Goal: Information Seeking & Learning: Learn about a topic

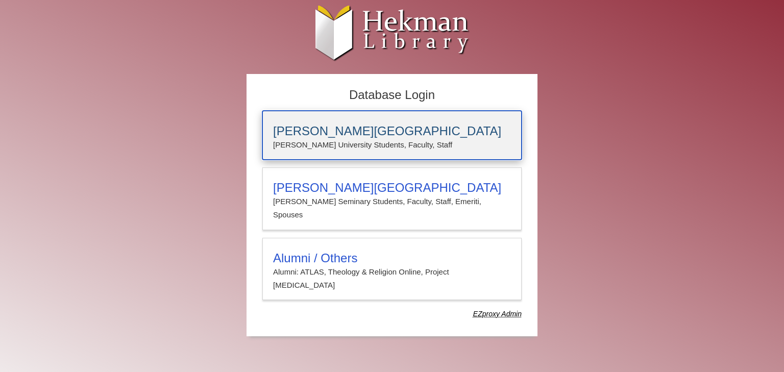
click at [312, 145] on p "Calvin University Students, Faculty, Staff" at bounding box center [392, 144] width 238 height 13
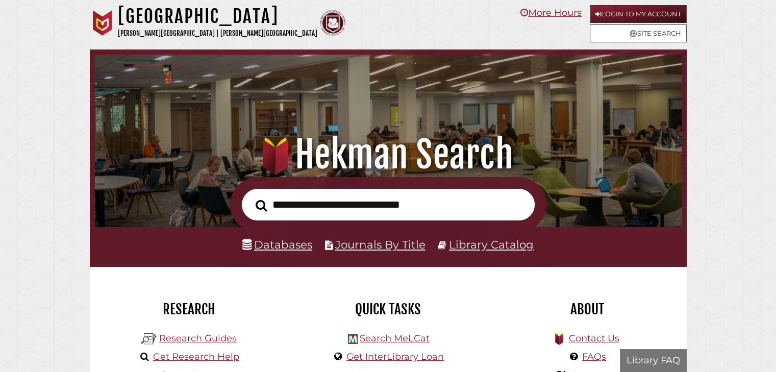
scroll to position [194, 582]
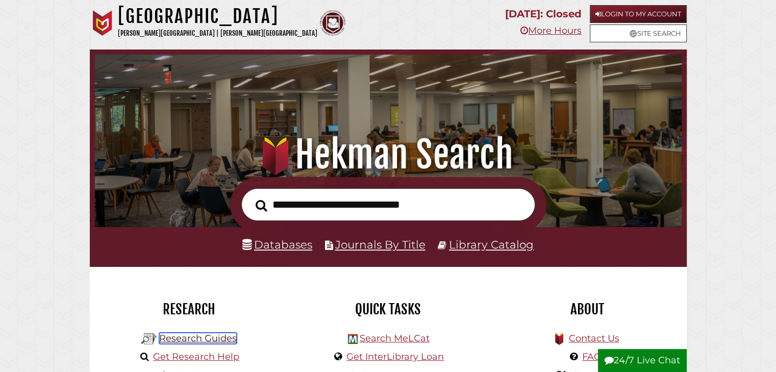
click at [198, 339] on link "Research Guides" at bounding box center [198, 338] width 78 height 11
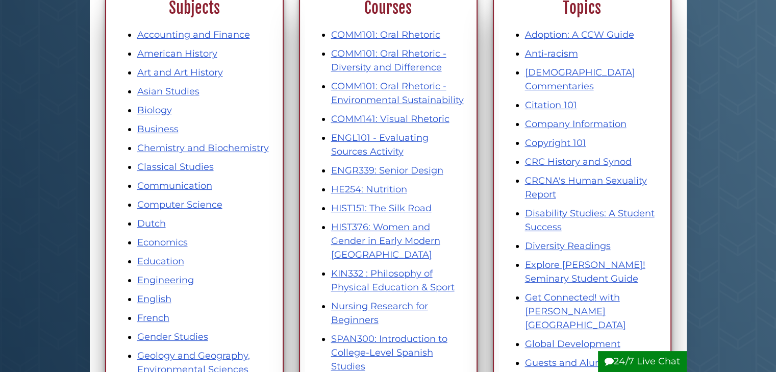
scroll to position [197, 0]
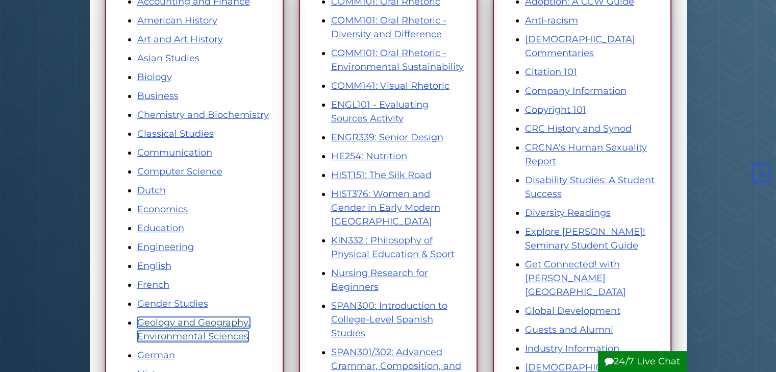
click at [185, 328] on link "Geology and Geography, Environmental Sciences" at bounding box center [193, 329] width 113 height 25
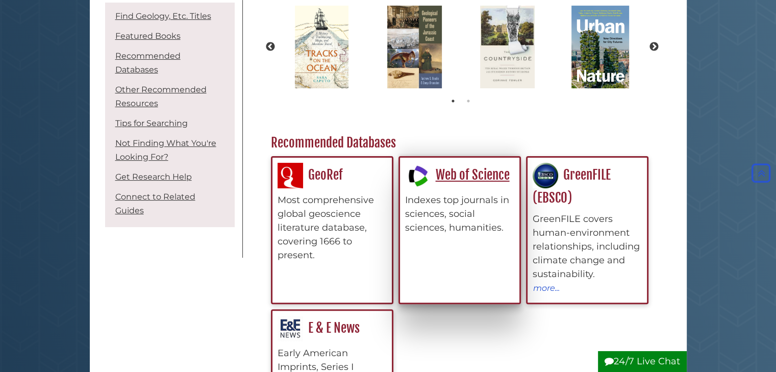
scroll to position [234, 0]
click at [471, 177] on link "Web of Science" at bounding box center [457, 174] width 105 height 16
